Goal: Register for event/course

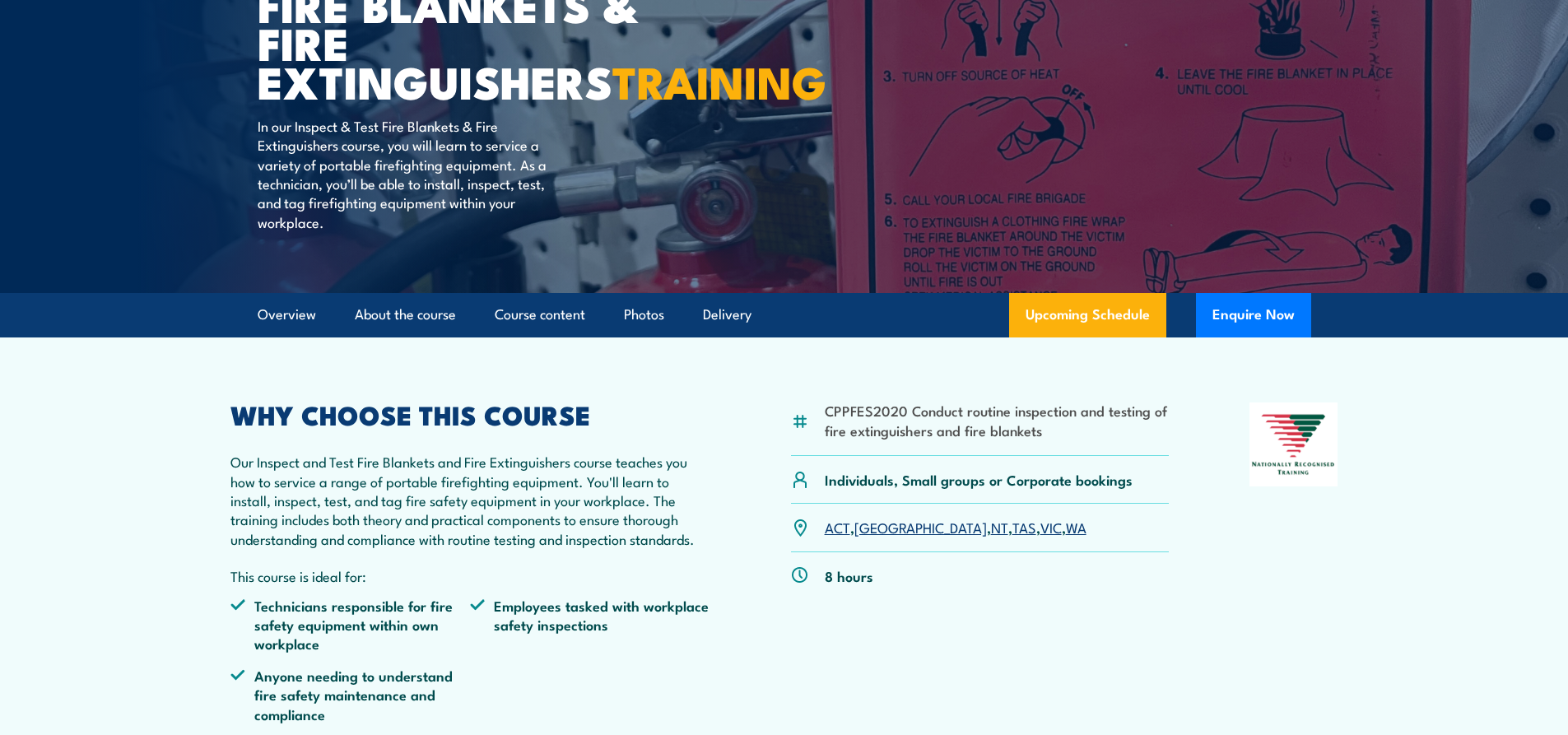
scroll to position [412, 0]
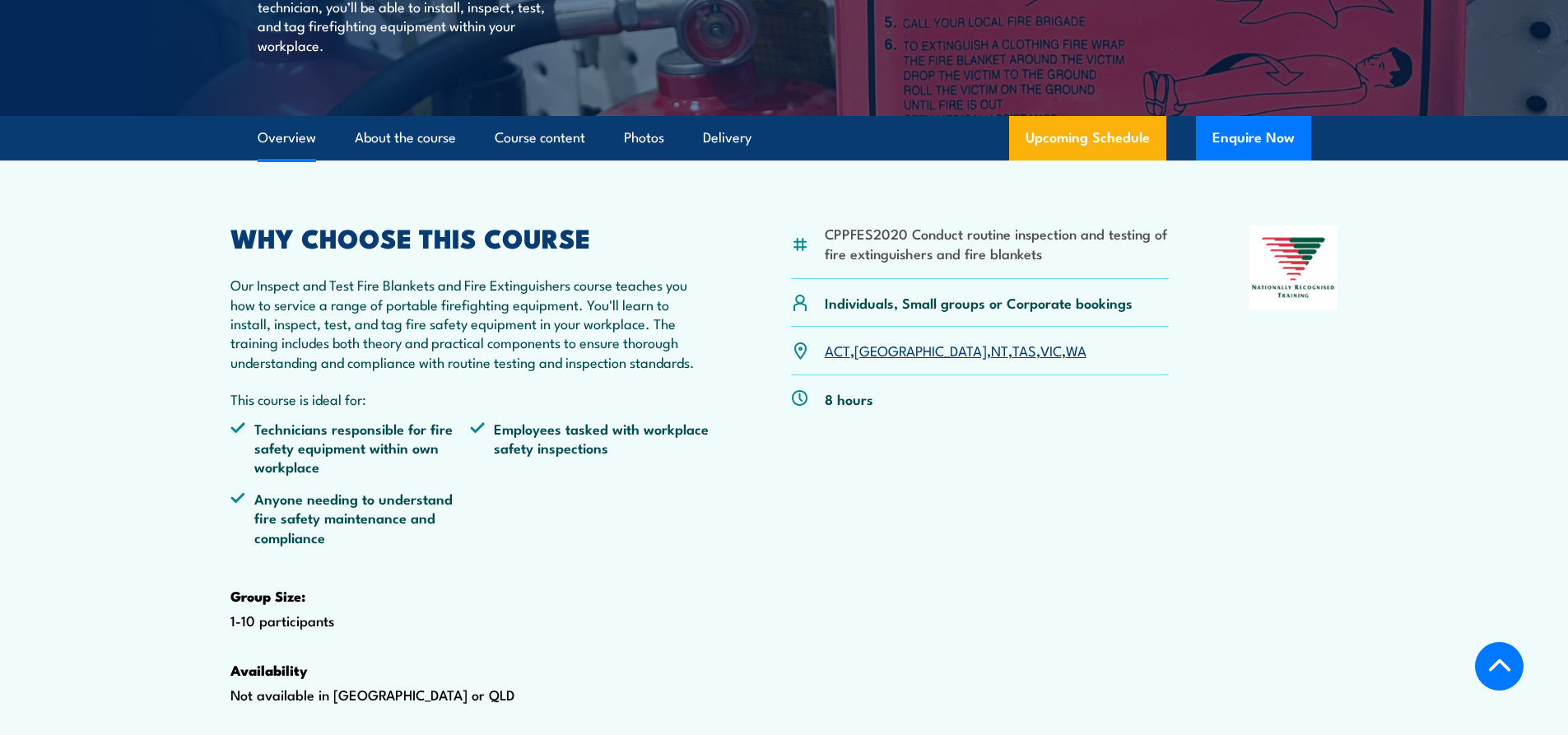
click at [1066, 360] on link "WA" at bounding box center [1076, 350] width 21 height 20
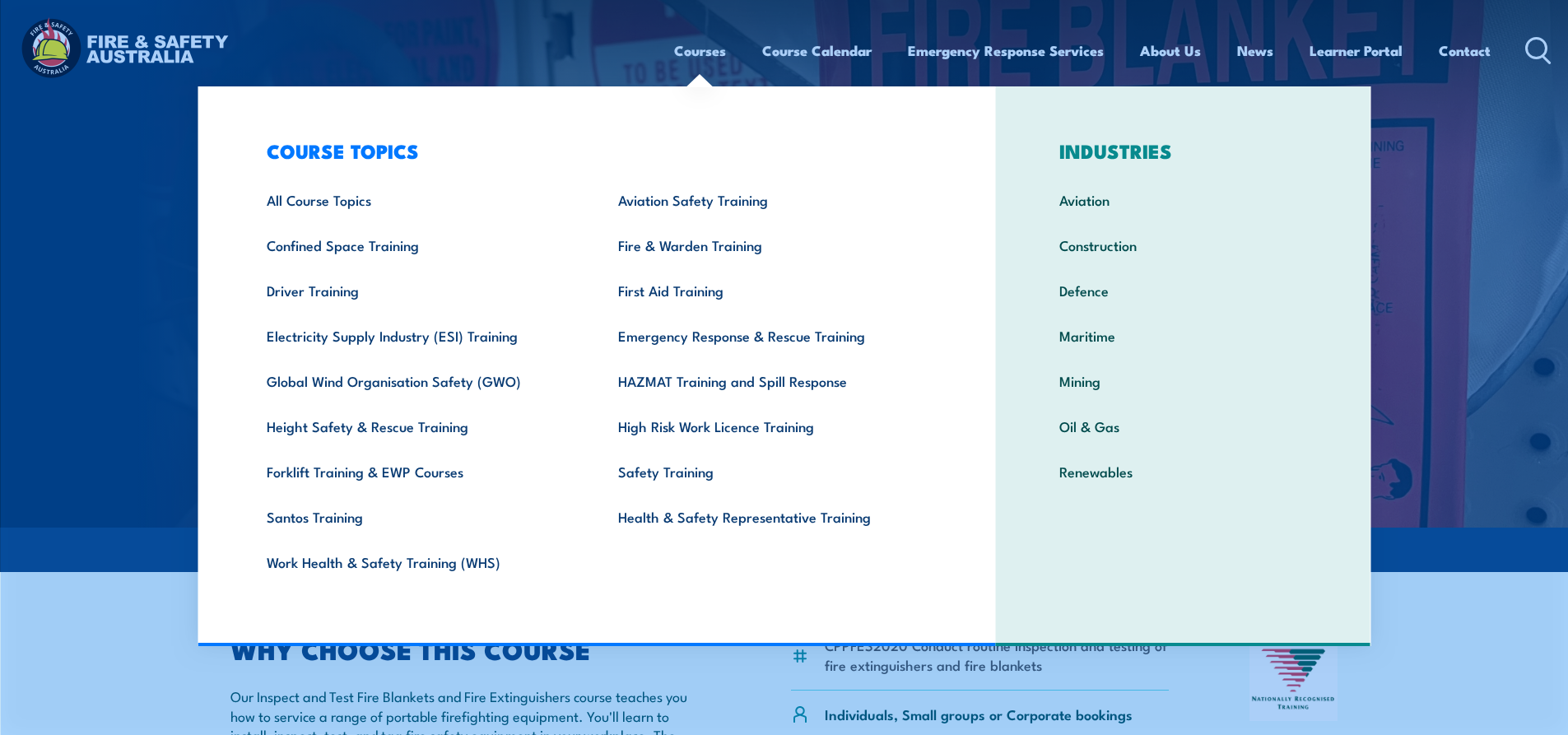
click at [698, 58] on link "Courses" at bounding box center [699, 51] width 51 height 44
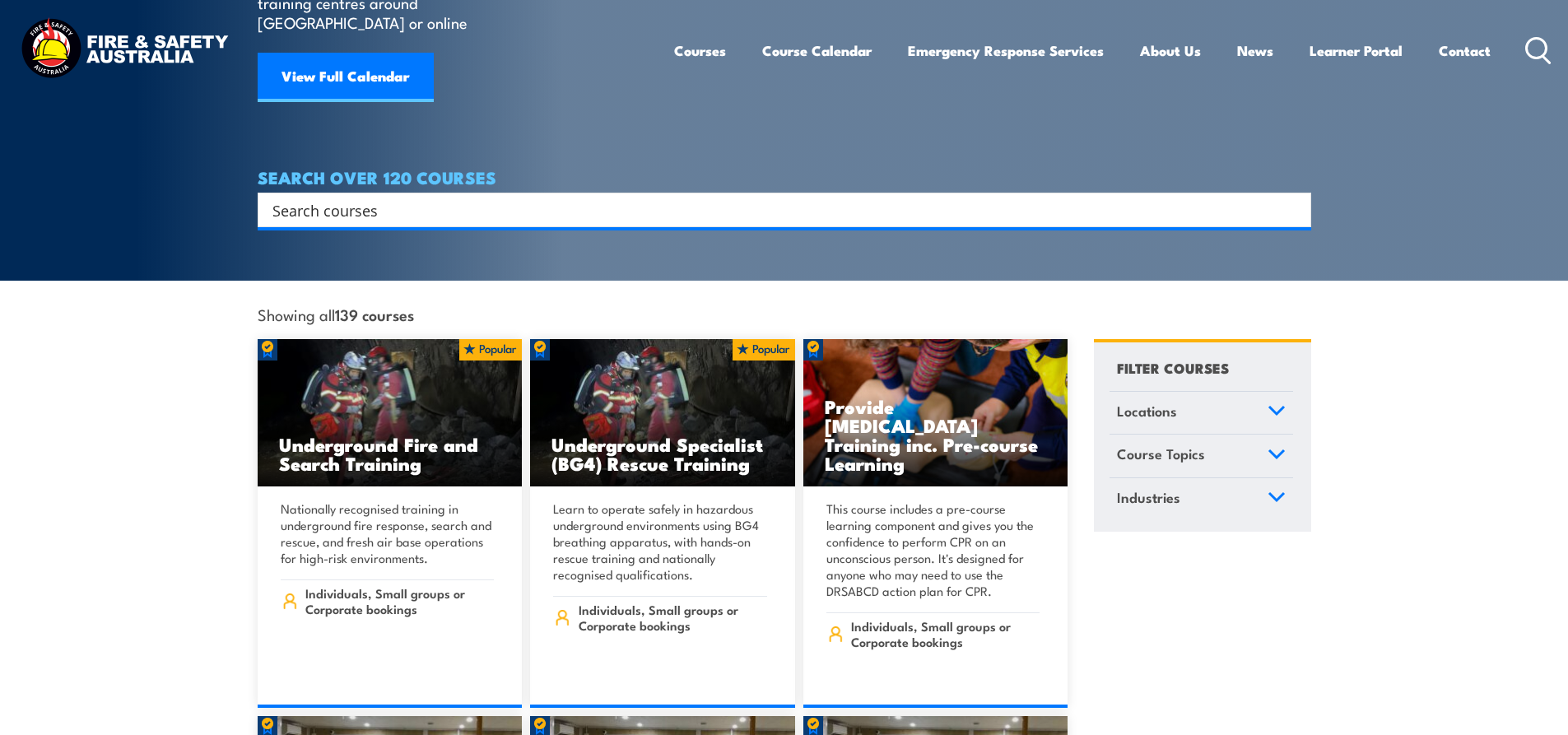
scroll to position [412, 0]
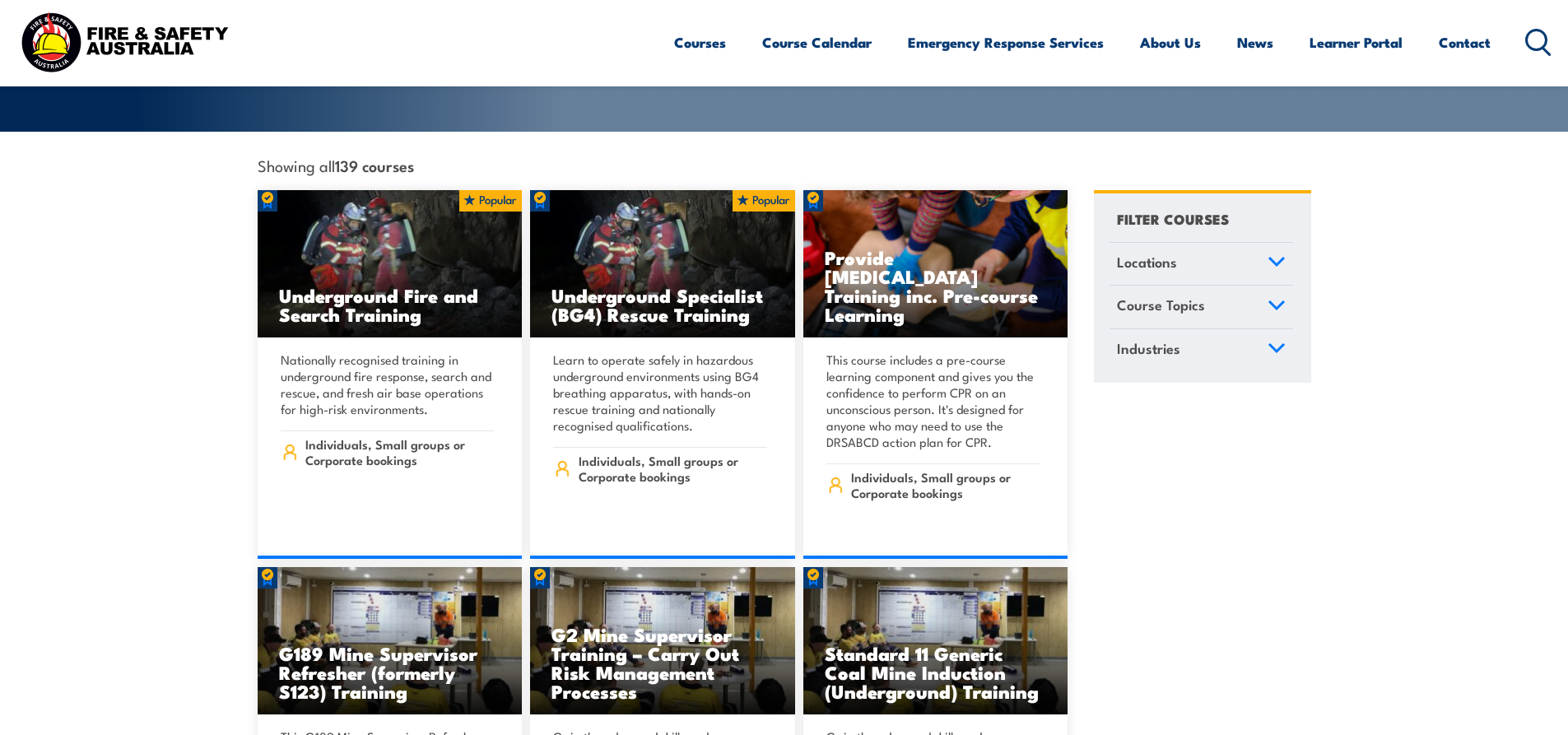
click at [1276, 257] on icon at bounding box center [1277, 261] width 15 height 7
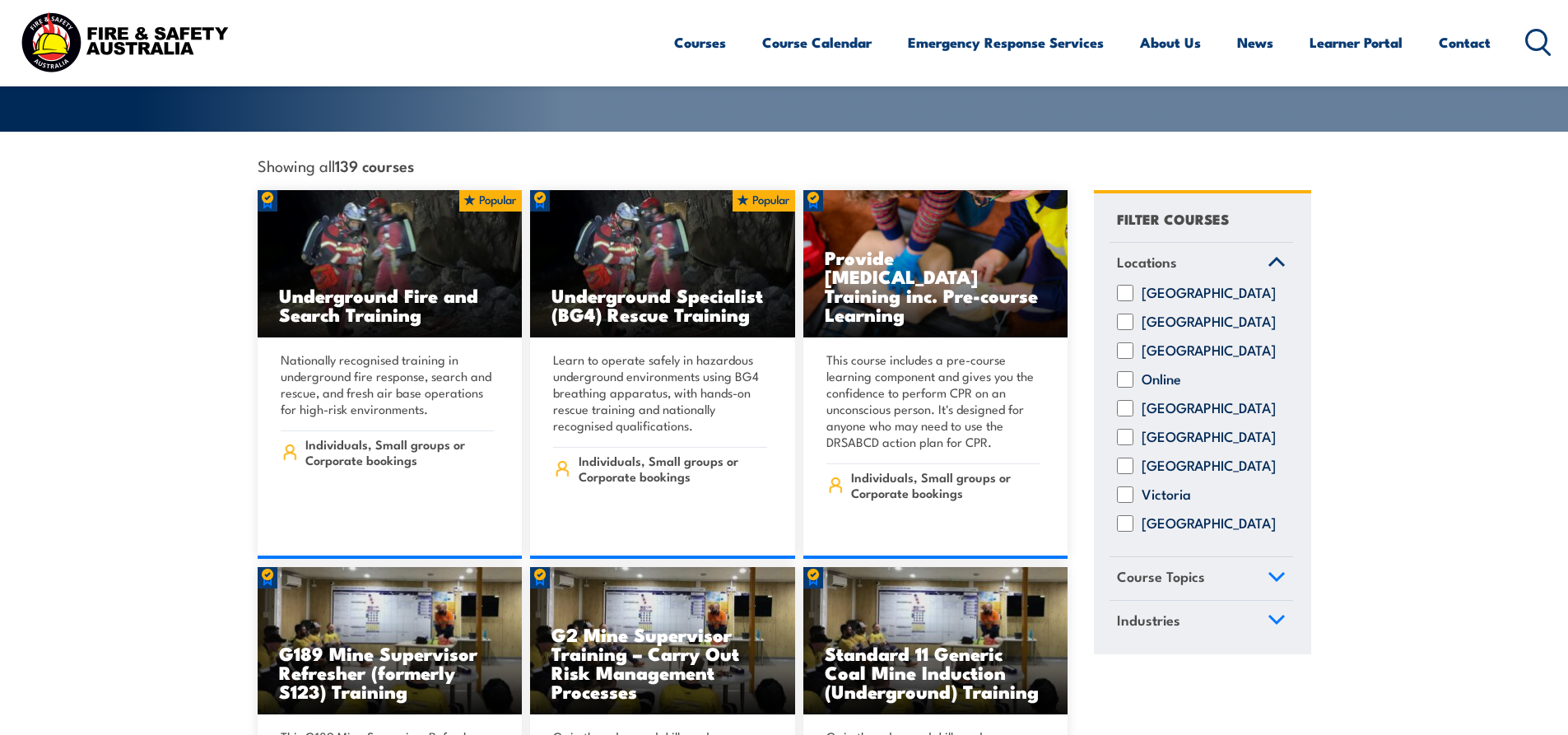
click at [1128, 516] on input "Western Australia" at bounding box center [1125, 523] width 17 height 17
checkbox input "true"
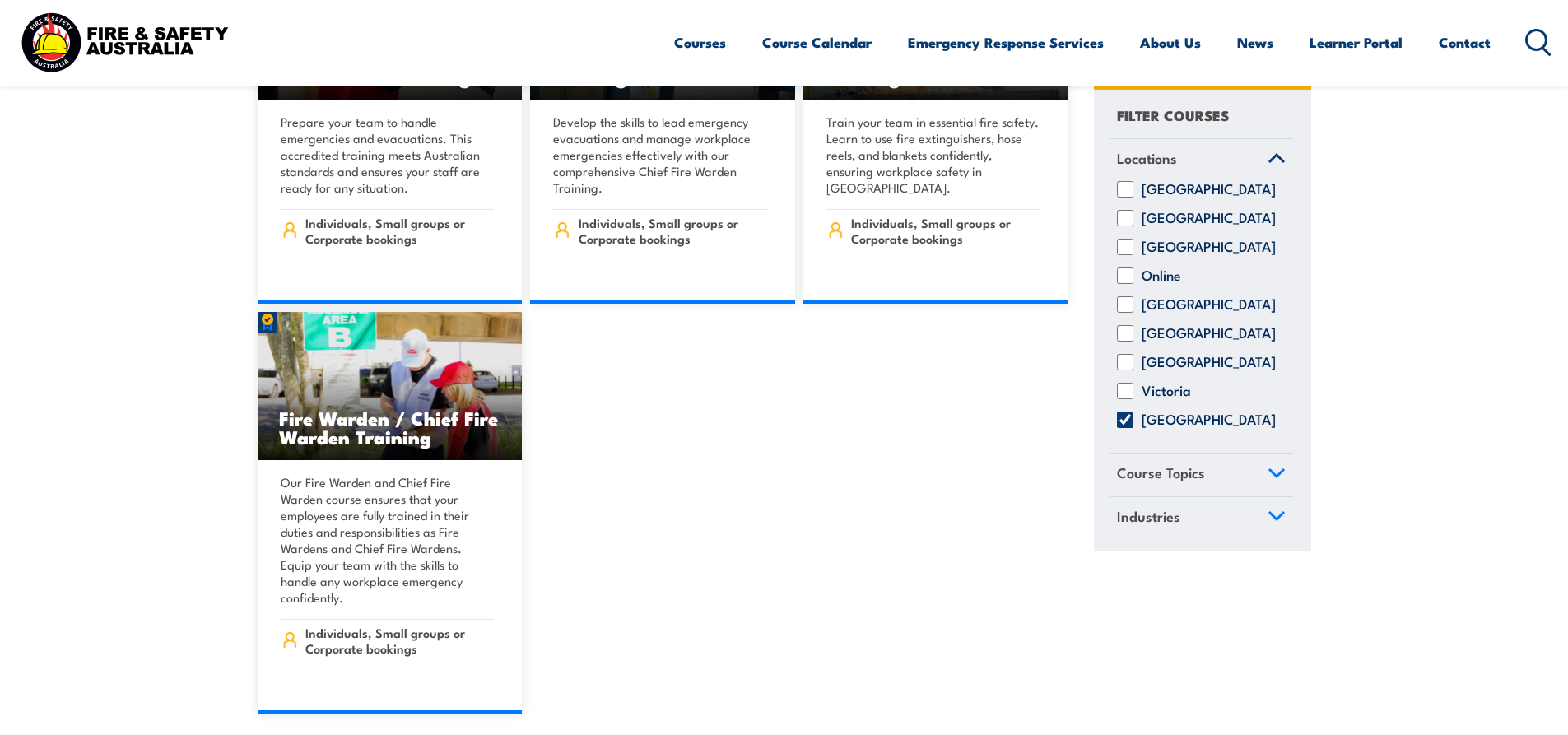
scroll to position [14403, 0]
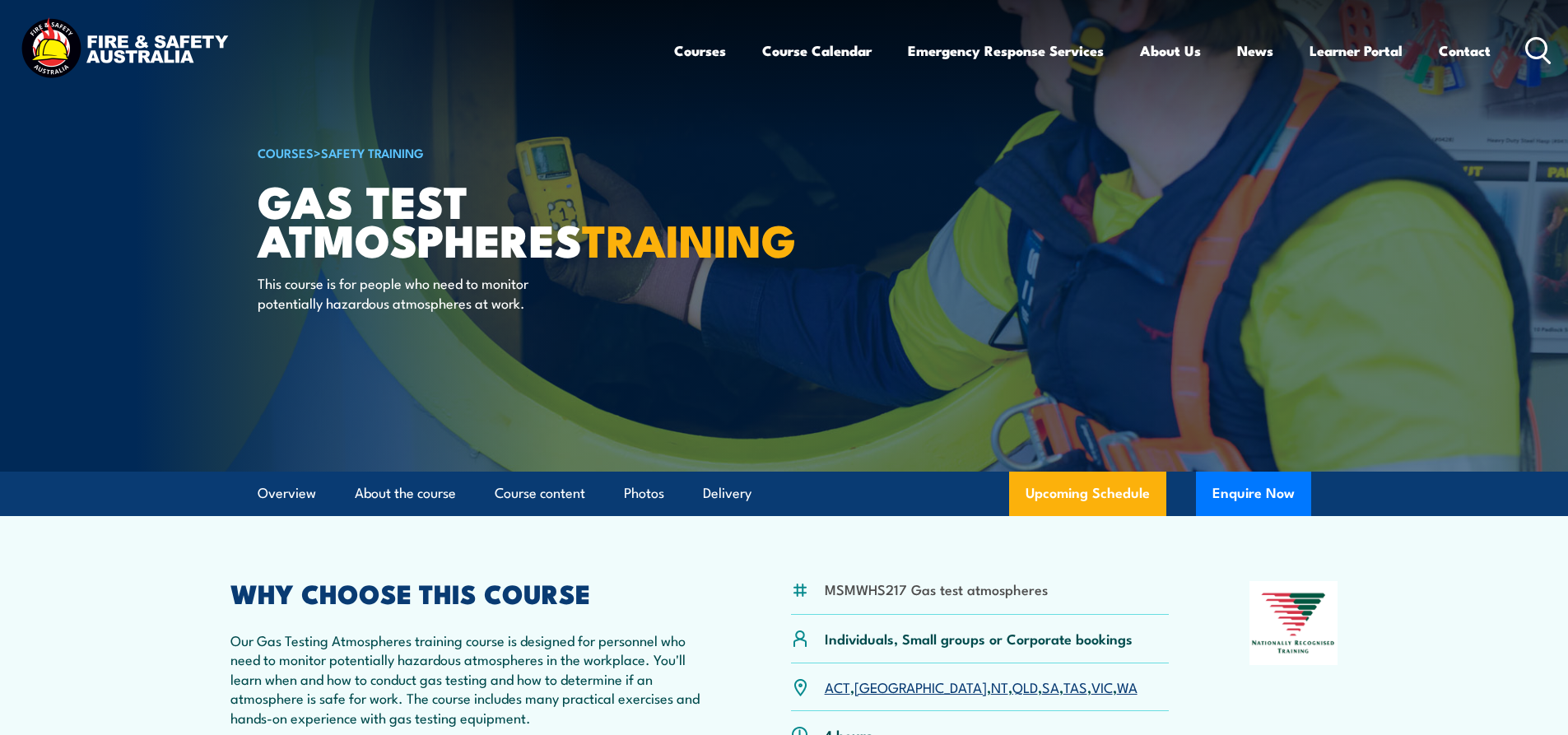
scroll to position [493, 0]
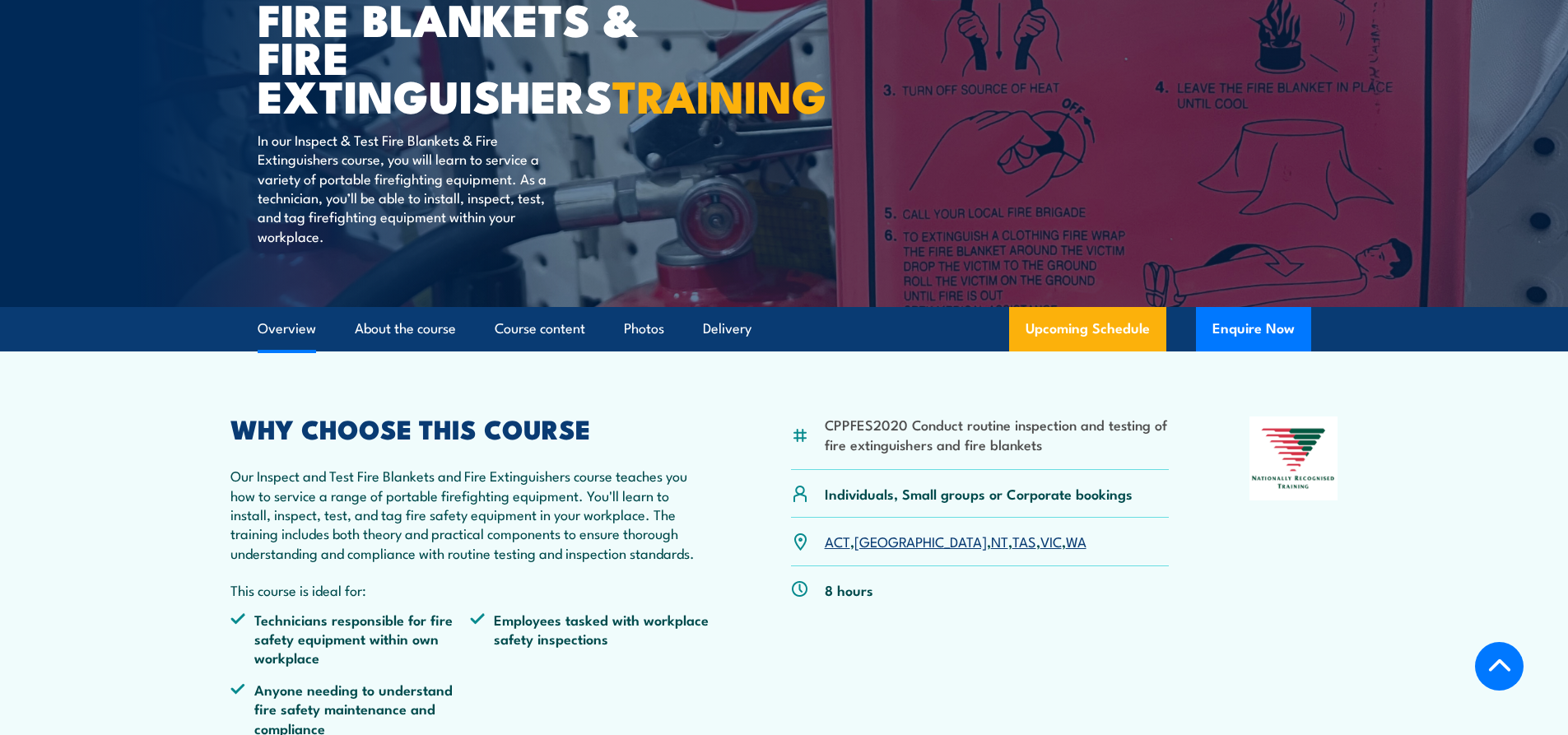
scroll to position [493, 0]
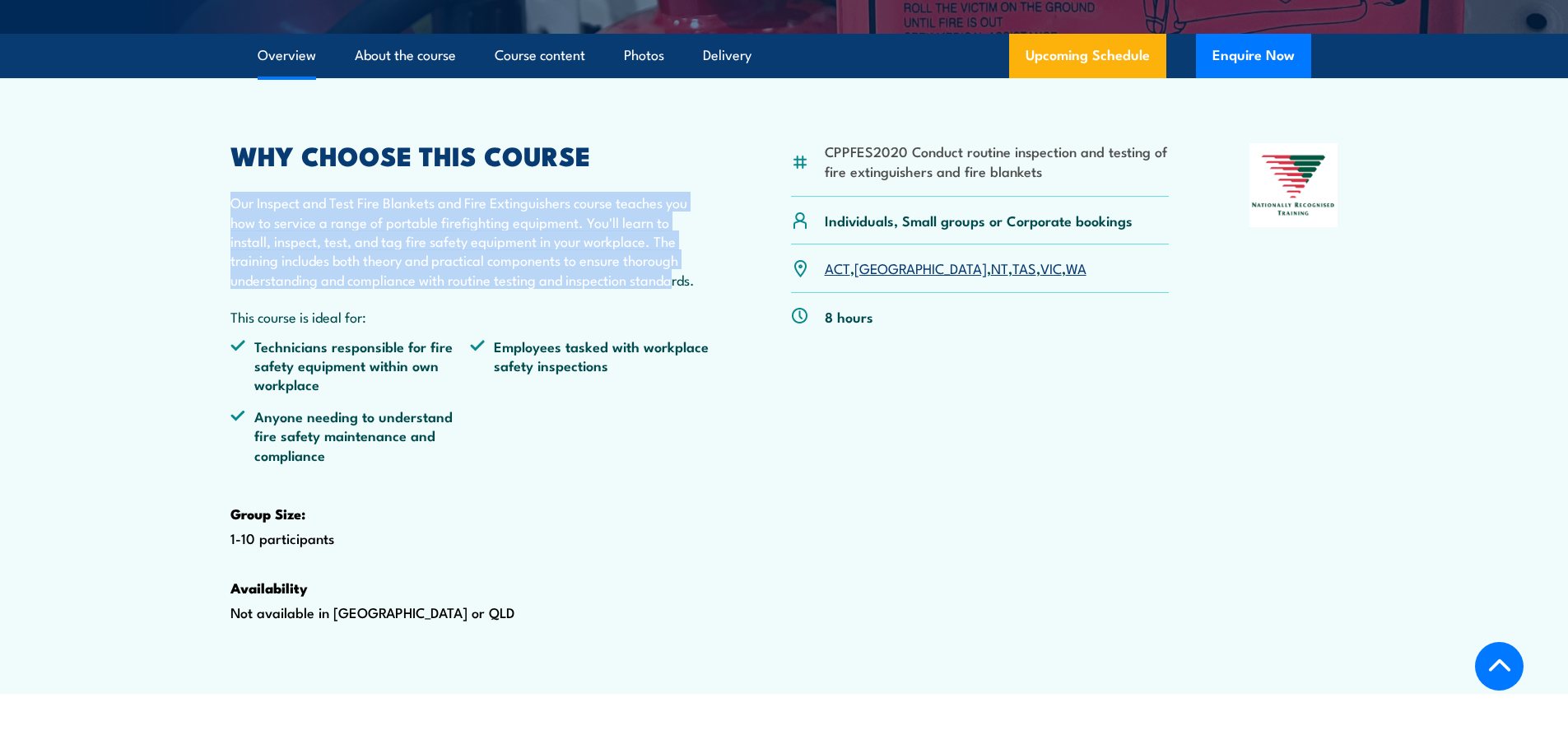
drag, startPoint x: 246, startPoint y: 245, endPoint x: 677, endPoint y: 316, distance: 436.8
click at [677, 316] on article "CPPFES2020 Conduct routine inspection and testing of fire extinguishers and fir…" at bounding box center [785, 386] width 1153 height 616
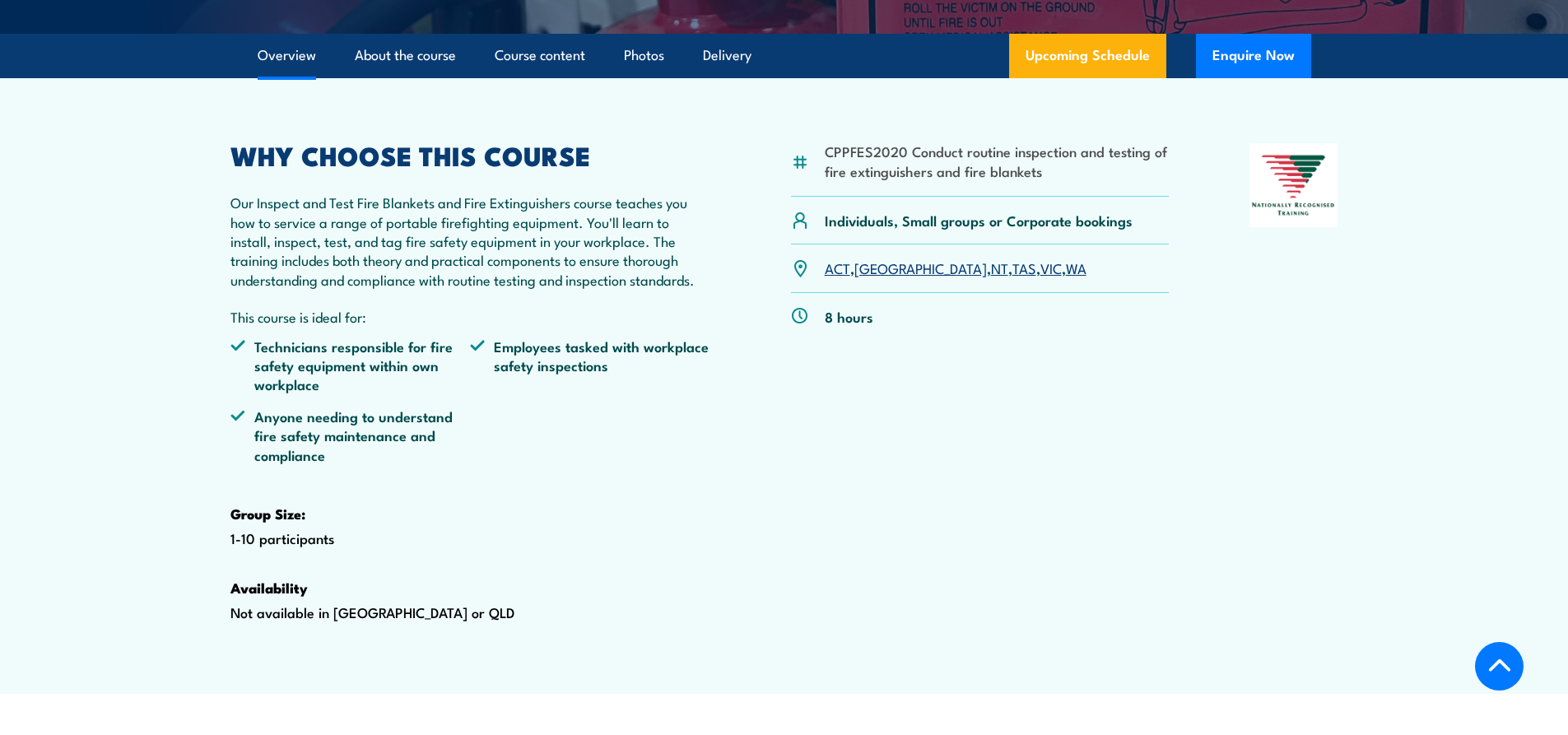
click at [966, 609] on div "CPPFES2020 Conduct routine inspection and testing of fire extinguishers and fir…" at bounding box center [980, 408] width 378 height 531
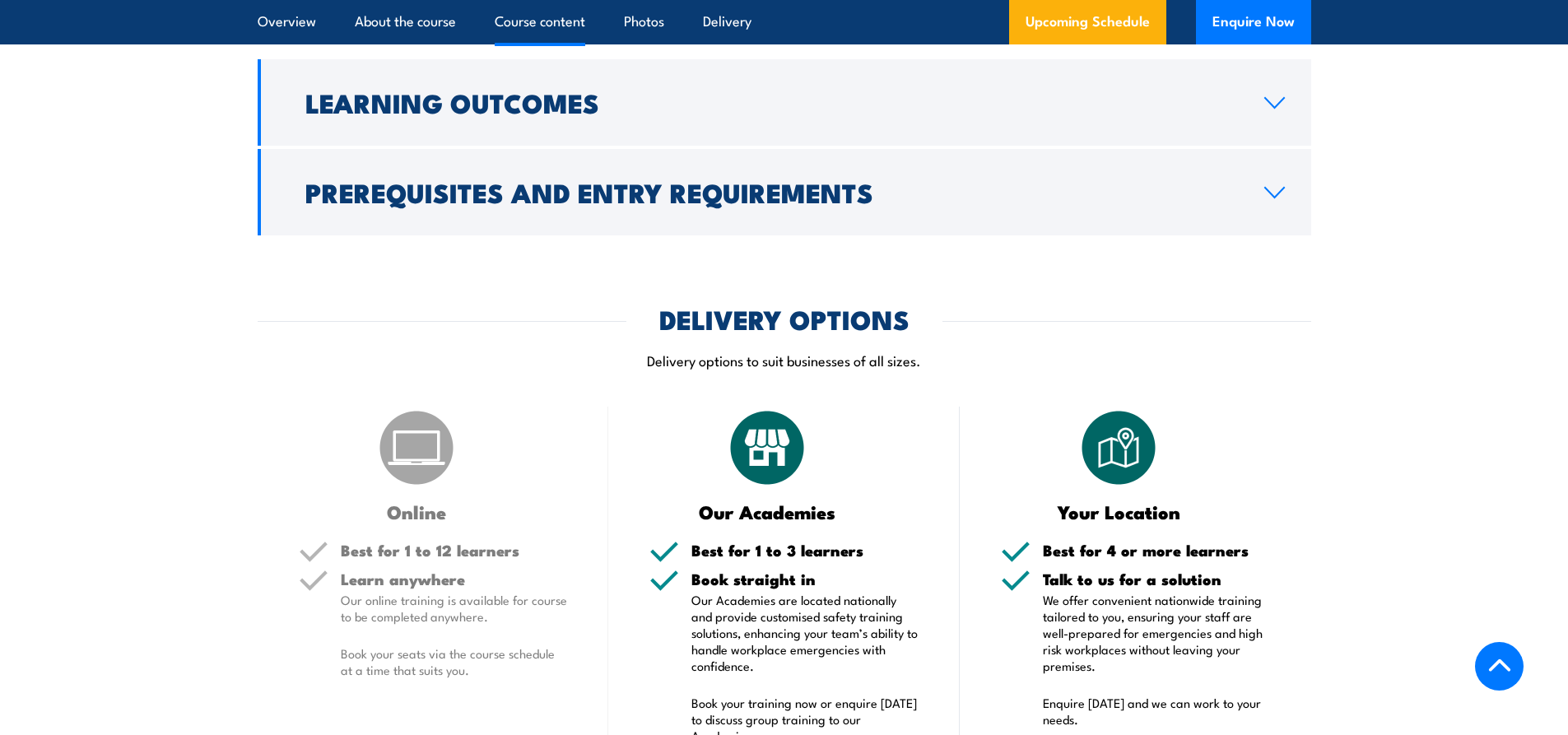
scroll to position [2304, 0]
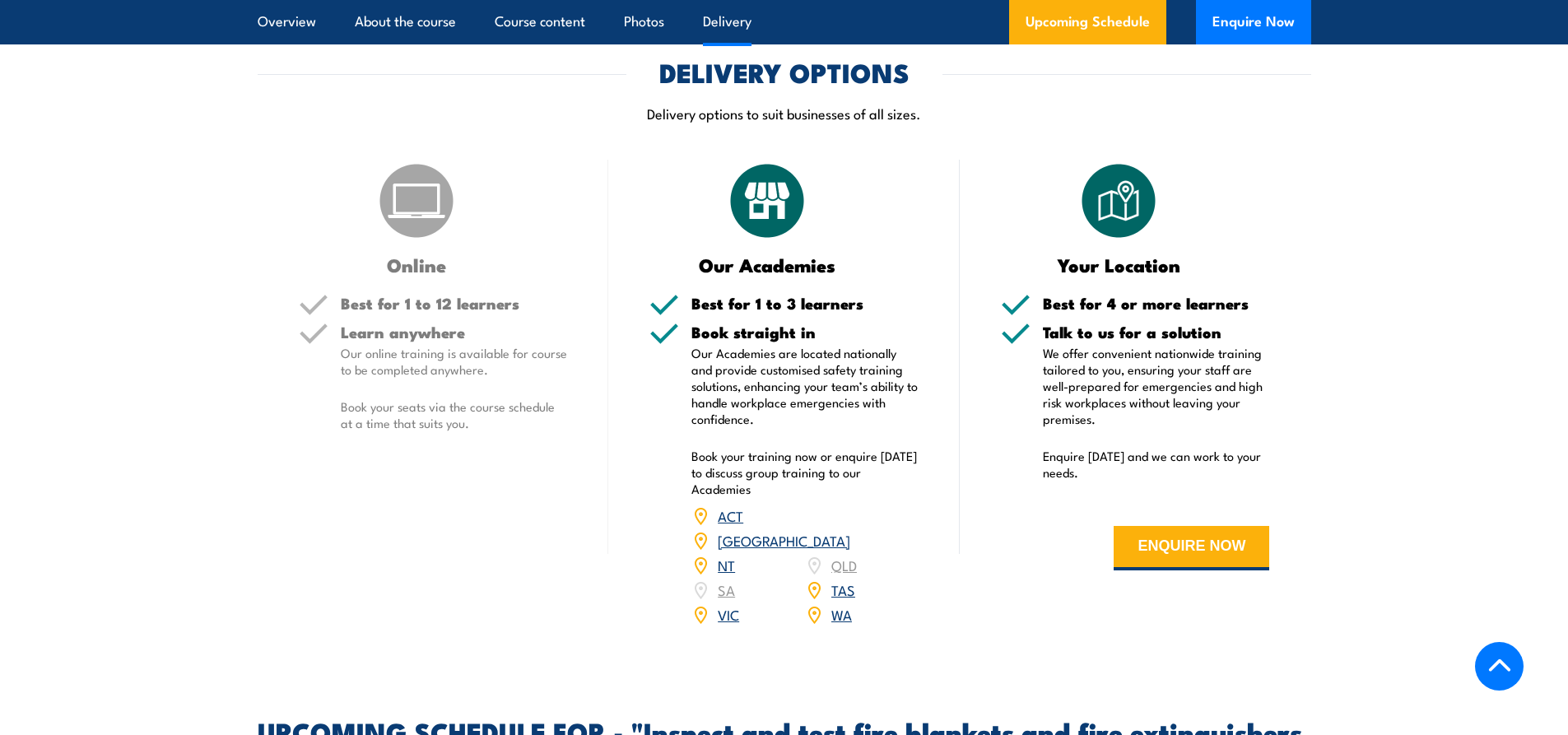
click at [831, 624] on link "WA" at bounding box center [842, 614] width 21 height 20
click at [842, 624] on link "WA" at bounding box center [842, 614] width 21 height 20
